Goal: Task Accomplishment & Management: Manage account settings

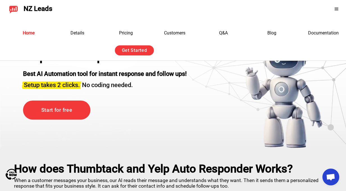
click at [337, 7] on icon at bounding box center [336, 9] width 4 height 4
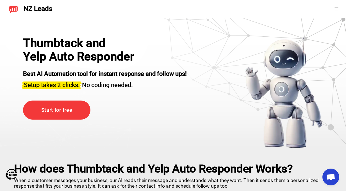
click at [335, 9] on icon at bounding box center [336, 9] width 4 height 4
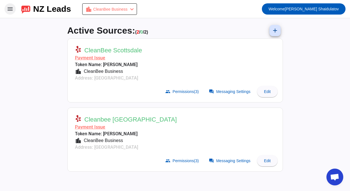
click at [10, 10] on mat-icon "menu" at bounding box center [10, 9] width 7 height 7
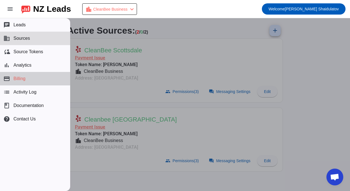
click at [40, 80] on button "payment Billing" at bounding box center [35, 78] width 70 height 13
